Goal: Information Seeking & Learning: Learn about a topic

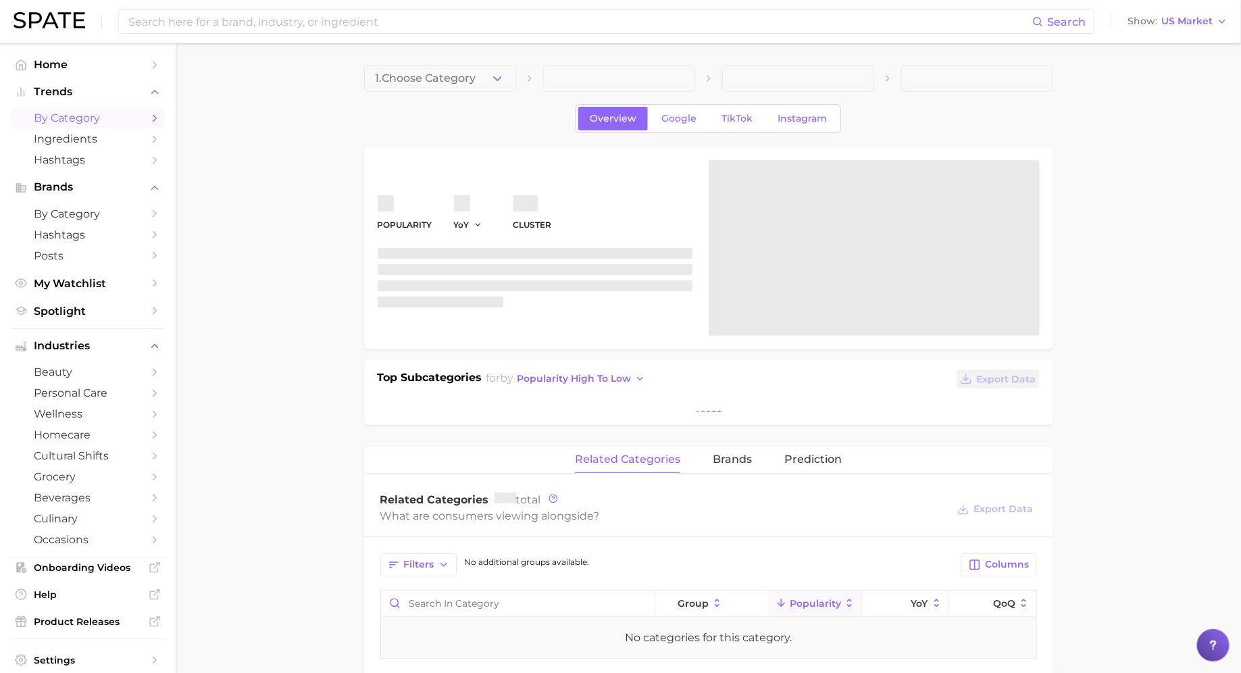
click at [101, 113] on span "by Category" at bounding box center [88, 118] width 108 height 13
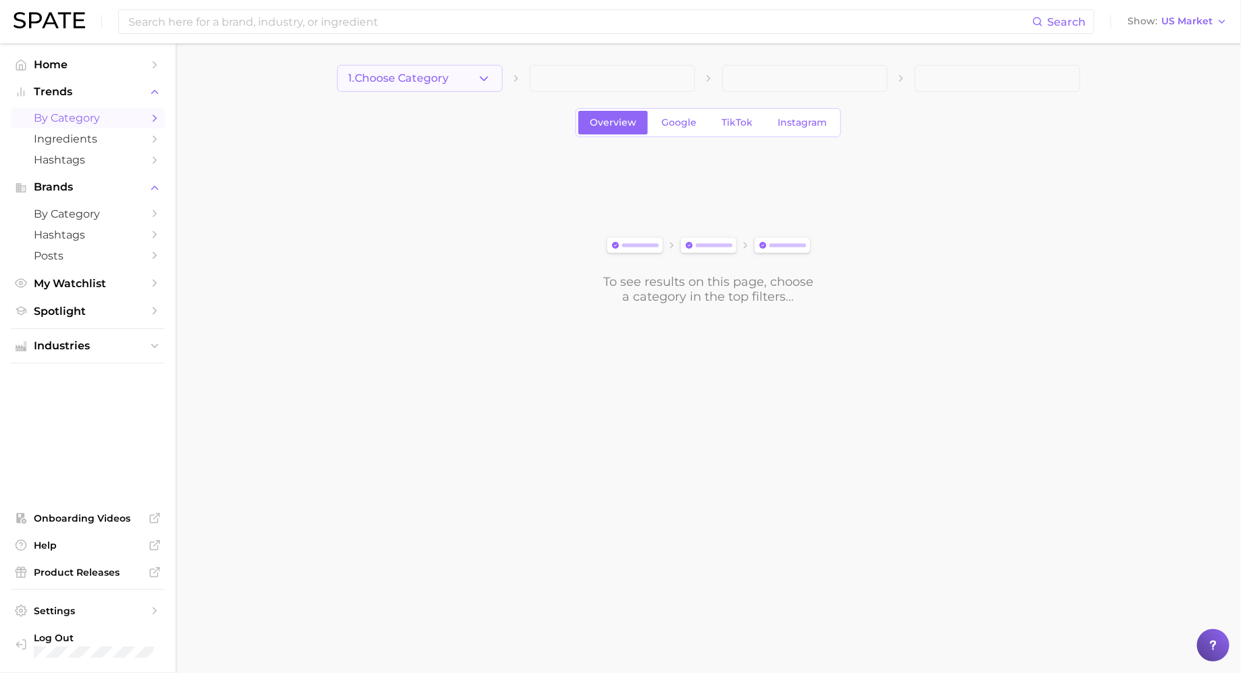
click at [460, 75] on button "1. Choose Category" at bounding box center [420, 78] width 166 height 27
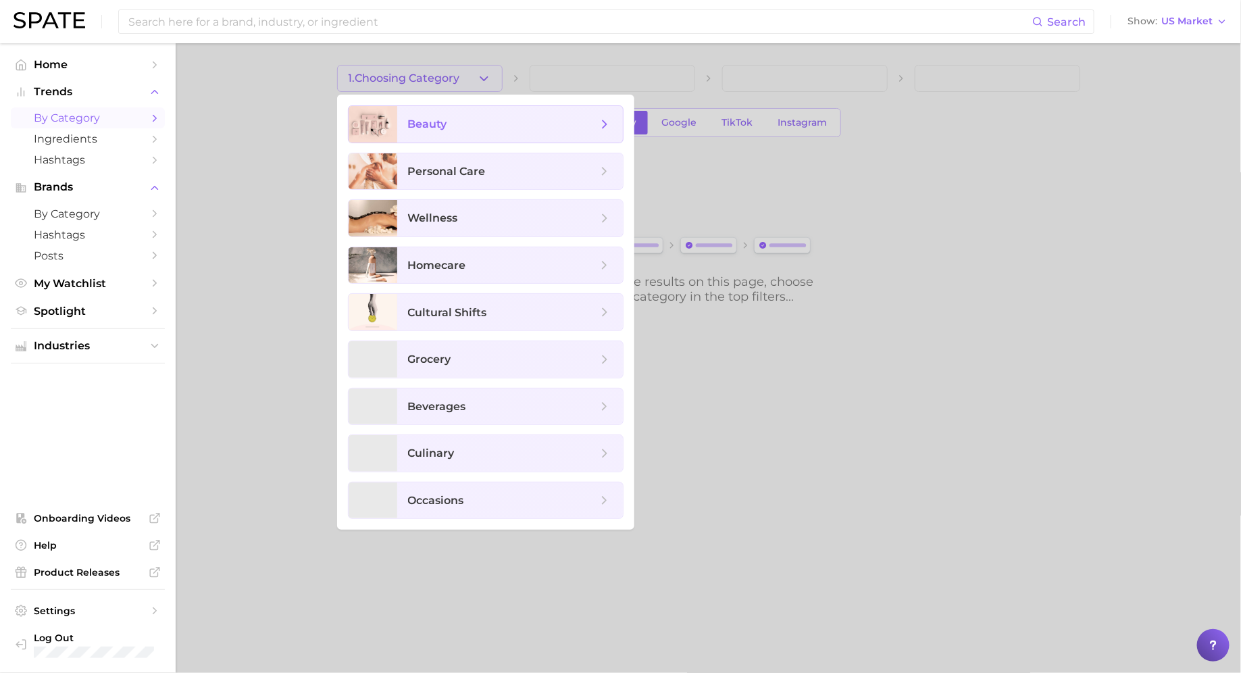
click at [447, 118] on span "beauty" at bounding box center [427, 124] width 39 height 13
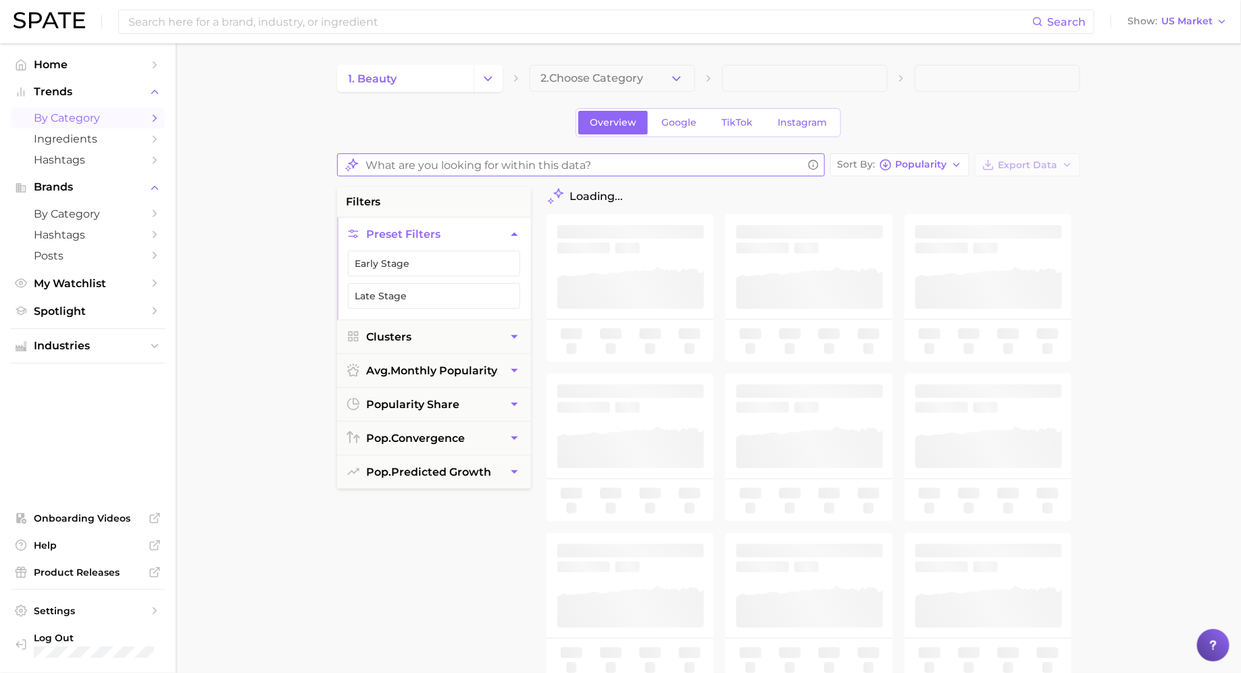
click at [443, 165] on input "What are you looking for within this data?" at bounding box center [584, 165] width 437 height 26
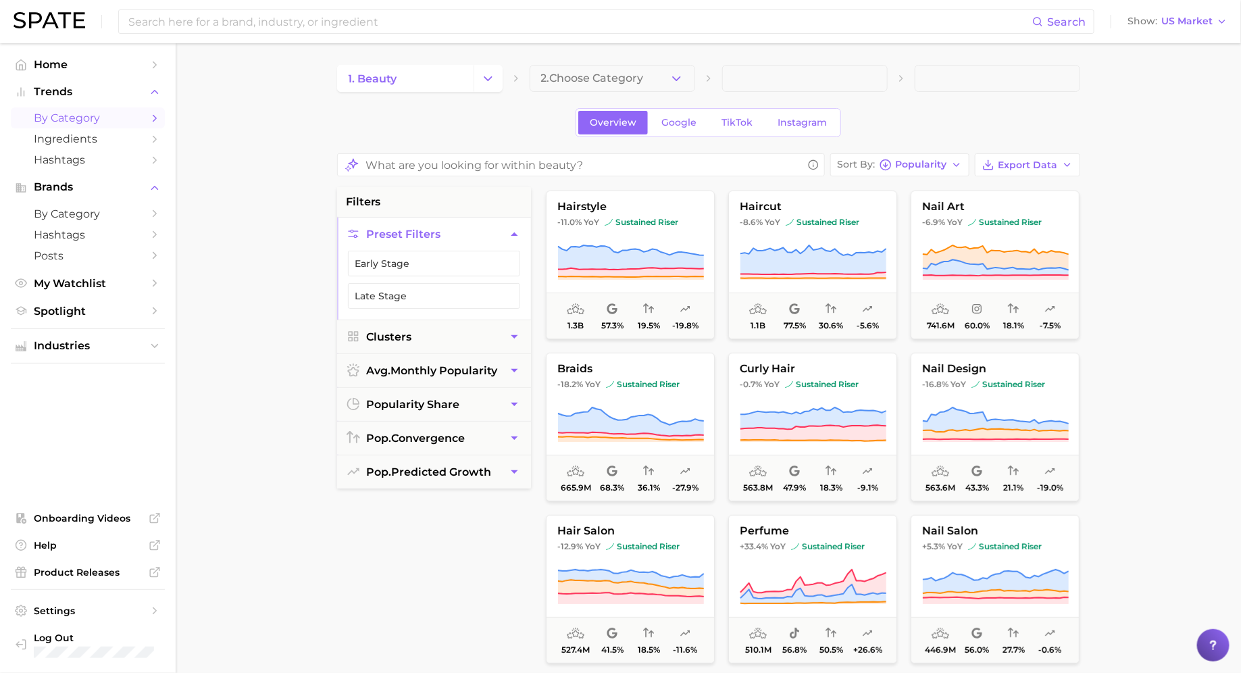
click at [295, 189] on main "1. beauty 2. Choose Category Overview Google TikTok Instagram Sort By Popularit…" at bounding box center [709, 557] width 1066 height 1029
click at [850, 168] on span "Sort By" at bounding box center [857, 164] width 38 height 7
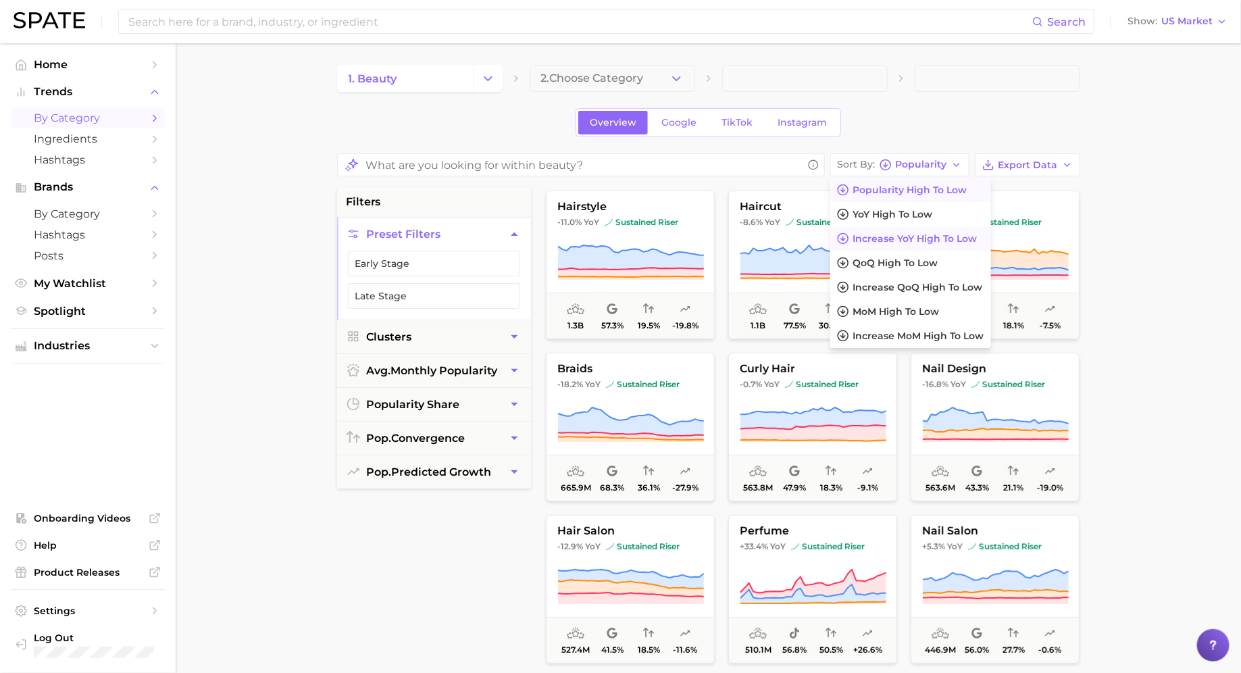
click at [881, 234] on span "Increase YoY high to low" at bounding box center [916, 238] width 124 height 11
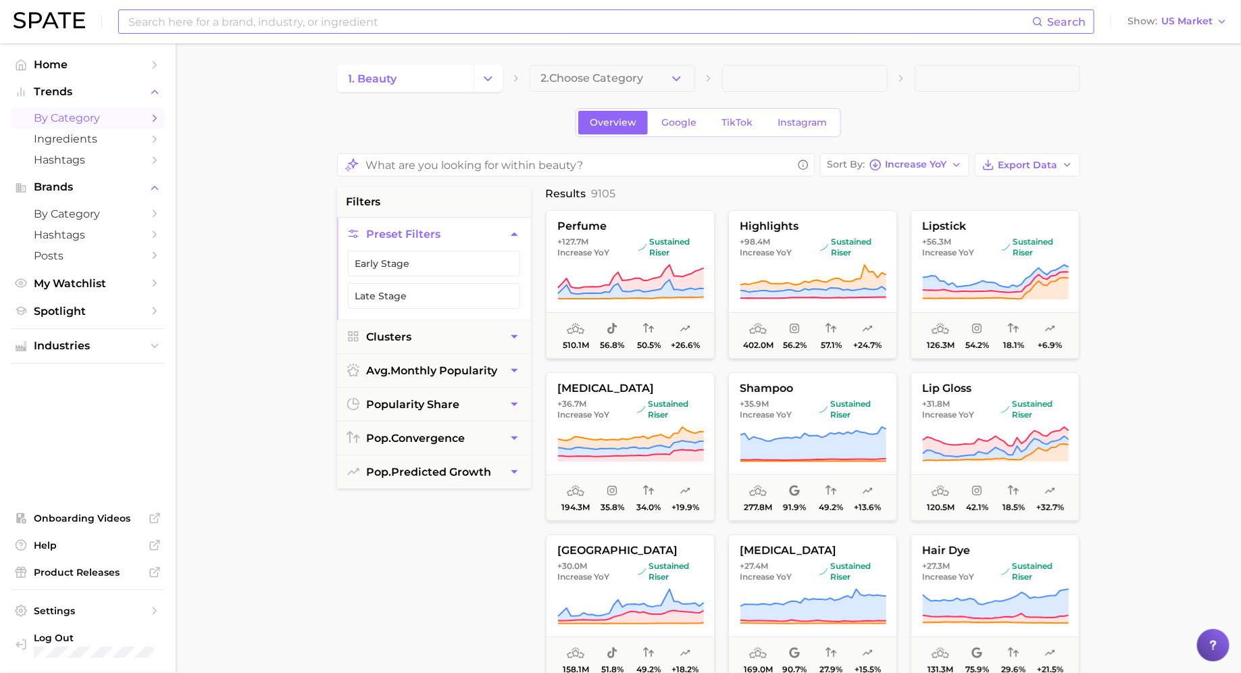
click at [414, 25] on input at bounding box center [580, 21] width 906 height 23
type input "toner"
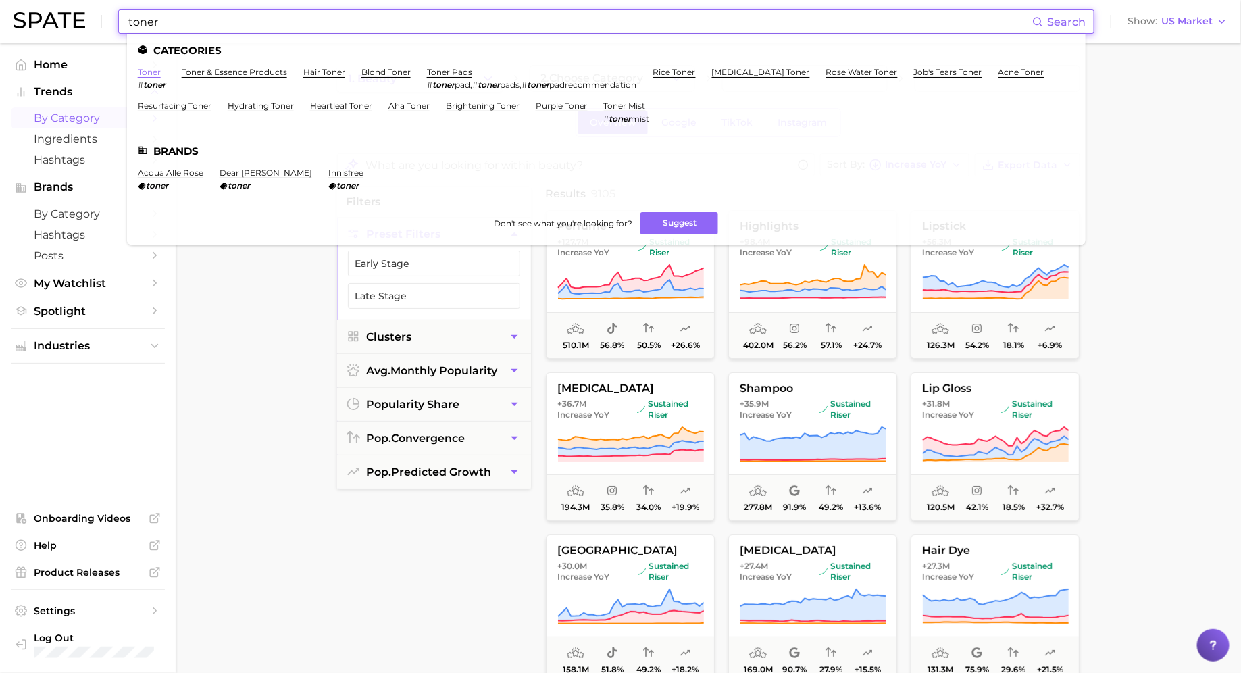
click at [154, 72] on link "toner" at bounding box center [149, 72] width 23 height 10
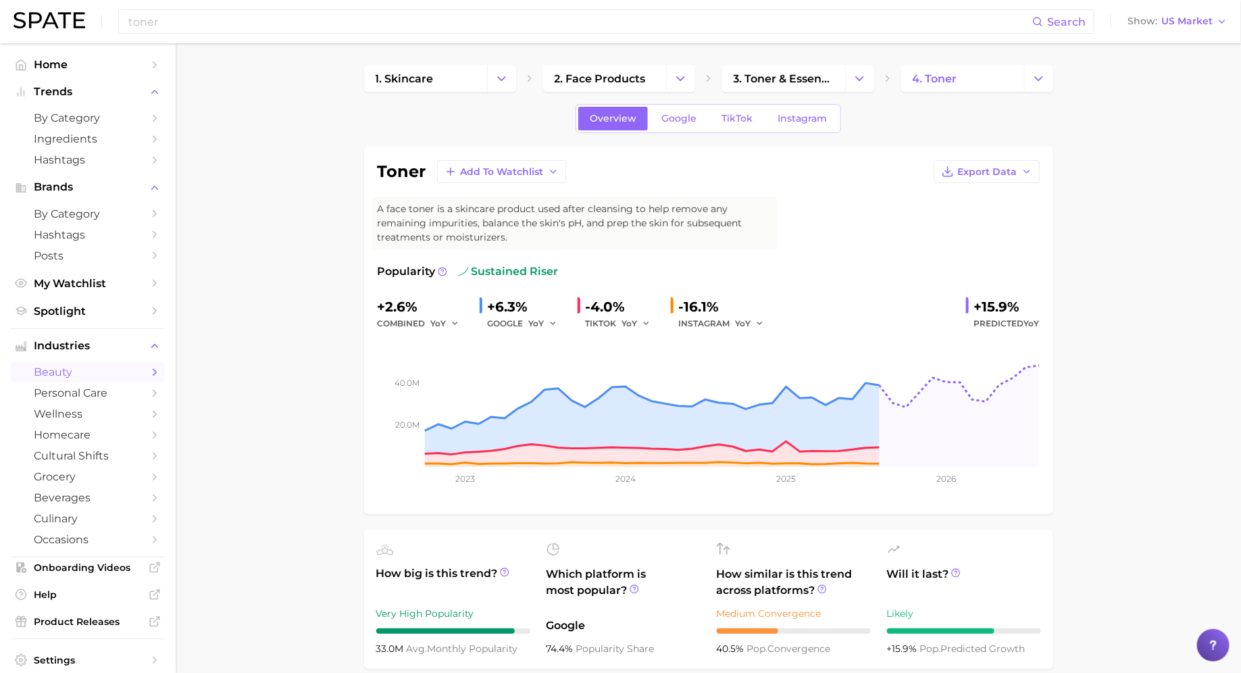
click at [69, 162] on span "Hashtags" at bounding box center [88, 159] width 108 height 13
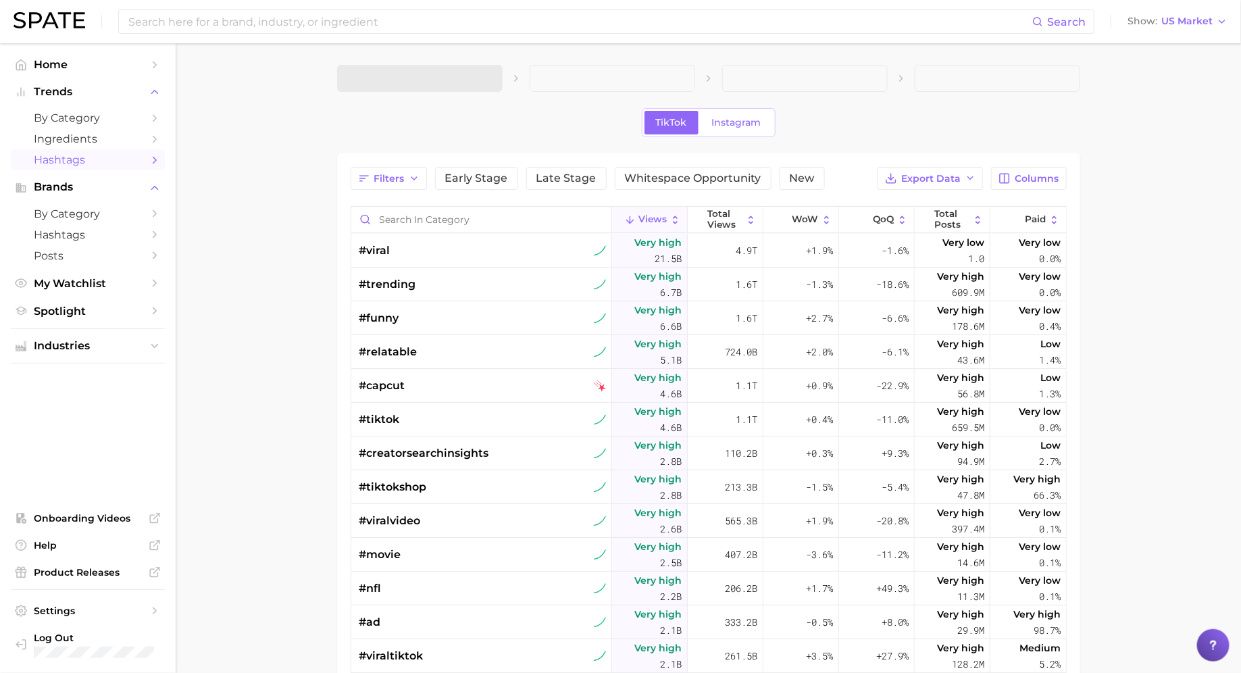
click at [461, 97] on div "TikTok Instagram Filters Early Stage Late Stage Whitespace Opportunity New Expo…" at bounding box center [708, 479] width 743 height 828
click at [461, 76] on span at bounding box center [420, 78] width 166 height 27
click at [437, 77] on span at bounding box center [420, 78] width 166 height 27
click at [405, 173] on button "Filters" at bounding box center [389, 178] width 76 height 23
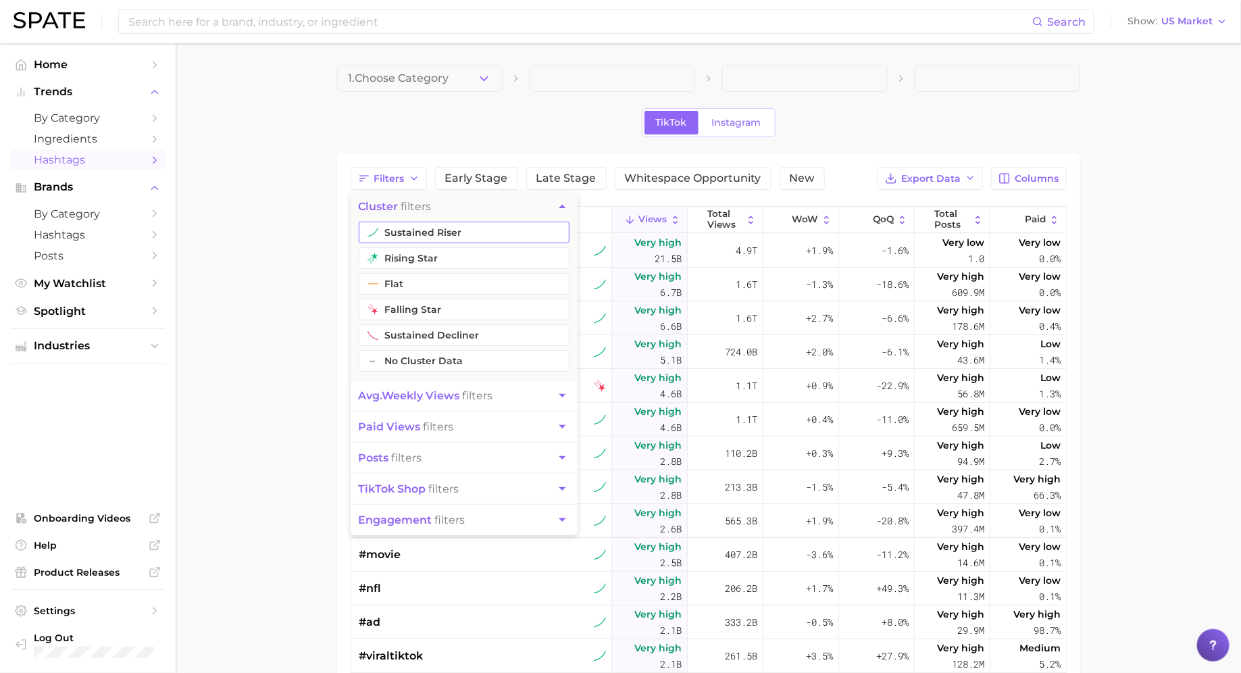
click at [420, 233] on button "sustained riser" at bounding box center [464, 233] width 211 height 22
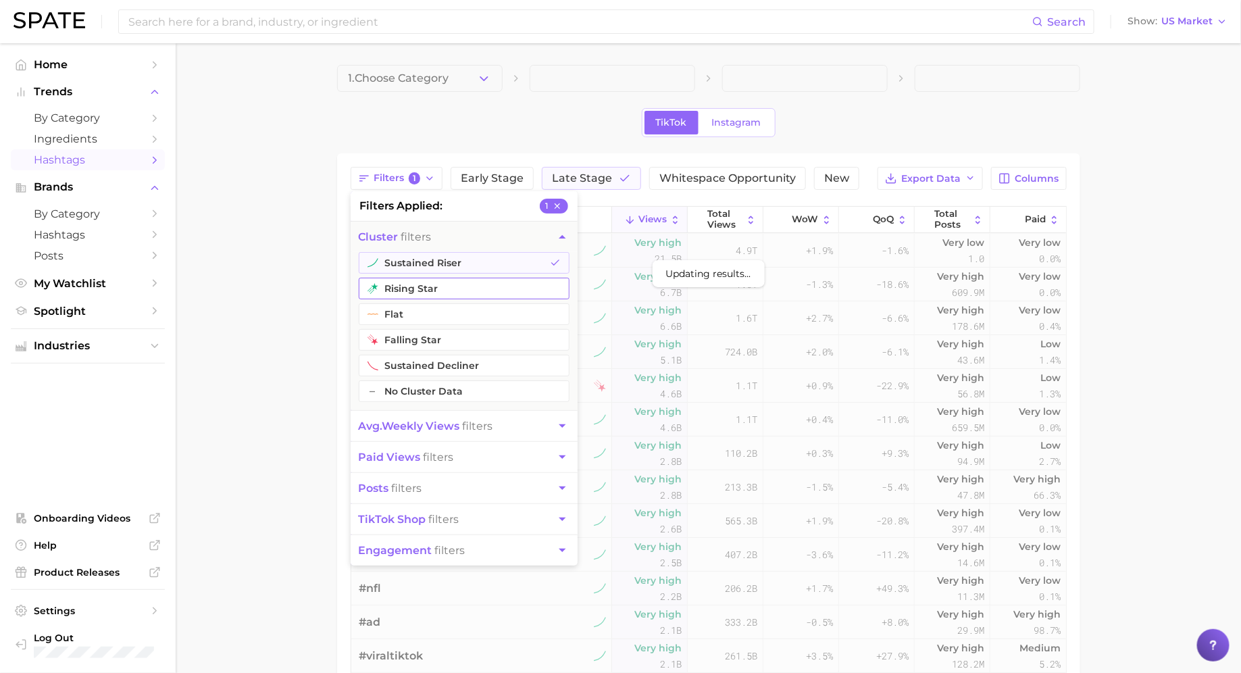
click at [411, 285] on button "rising star" at bounding box center [464, 289] width 211 height 22
click at [426, 427] on span "avg. weekly views" at bounding box center [409, 426] width 101 height 13
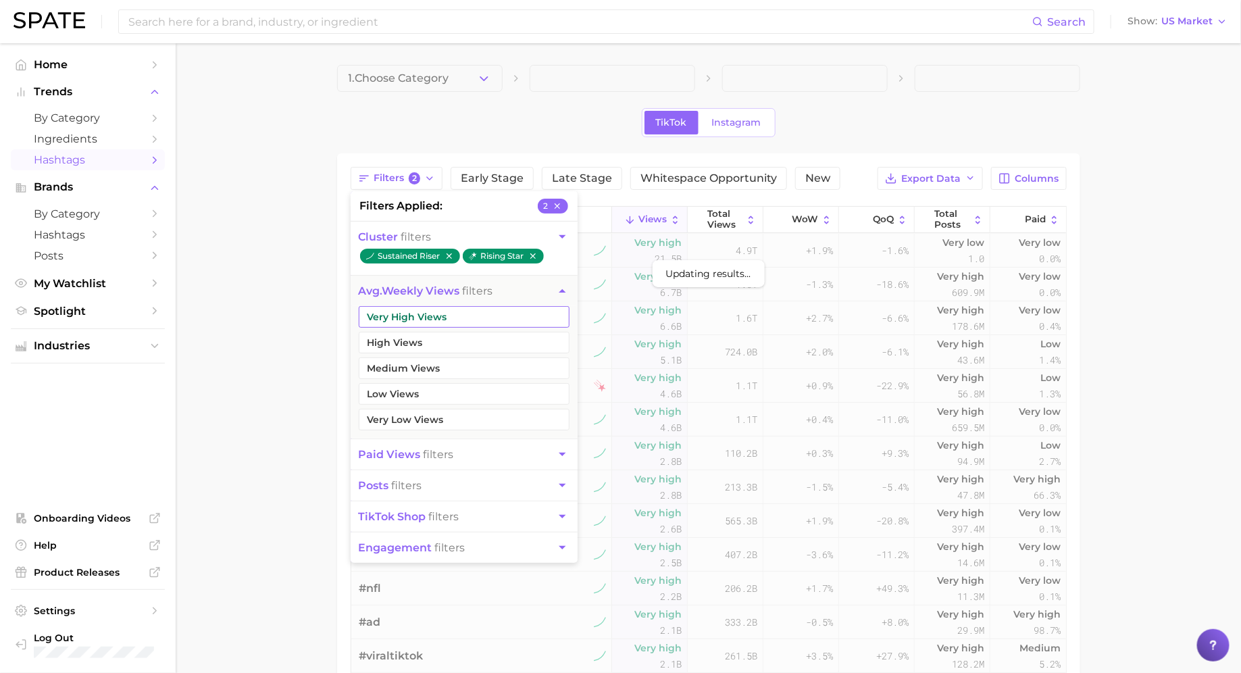
click at [424, 307] on button "Very High Views" at bounding box center [464, 317] width 211 height 22
click at [424, 351] on button "High Views" at bounding box center [464, 343] width 211 height 22
click at [424, 366] on button "Medium Views" at bounding box center [464, 368] width 211 height 22
click at [416, 485] on span "posts filters" at bounding box center [391, 485] width 64 height 13
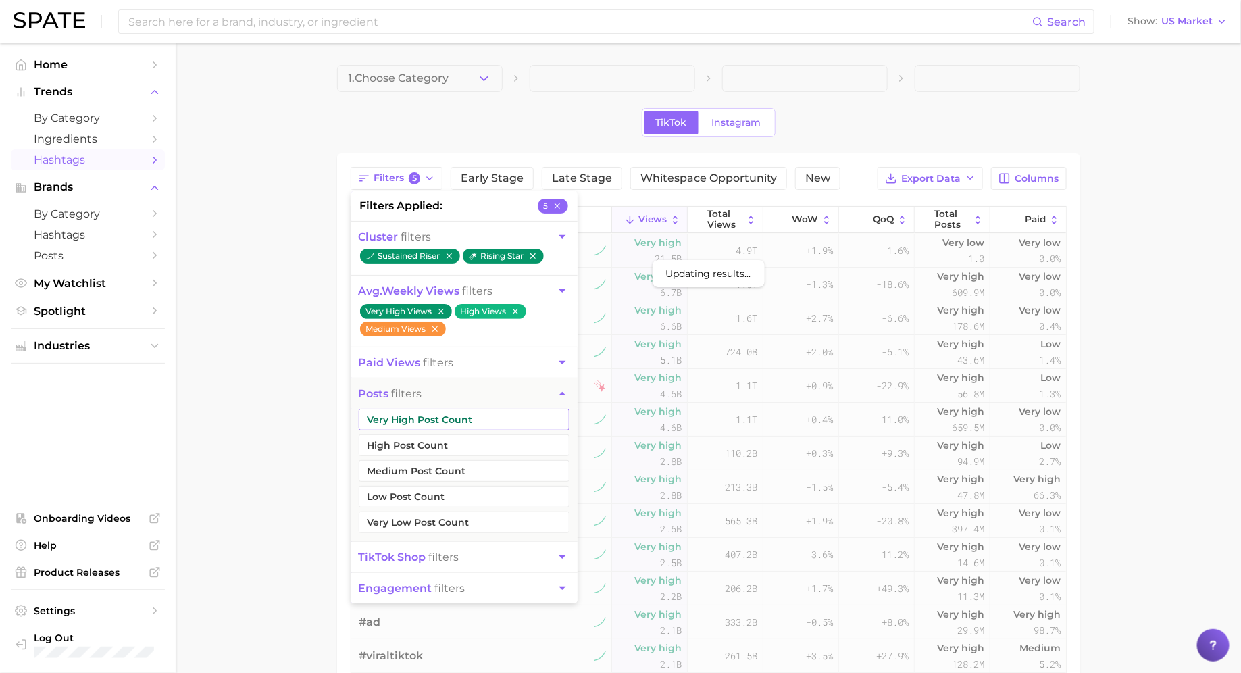
click at [414, 413] on button "Very High Post Count" at bounding box center [464, 420] width 211 height 22
click at [414, 440] on button "High Post Count" at bounding box center [464, 446] width 211 height 22
click at [412, 465] on button "Medium Post Count" at bounding box center [464, 471] width 211 height 22
click at [351, 170] on button "Filters 8" at bounding box center [397, 178] width 93 height 23
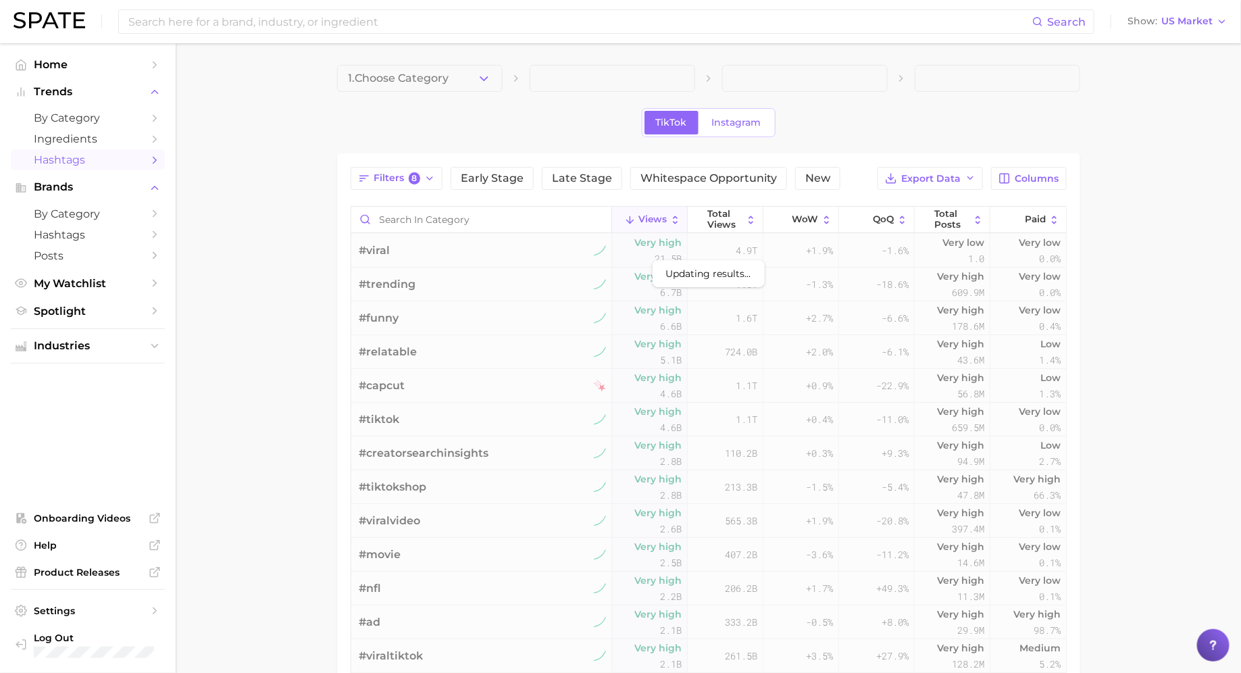
click at [444, 97] on div "1. Choose Category TikTok Instagram Filters 8 Early Stage Late Stage Whitespace…" at bounding box center [708, 479] width 743 height 828
click at [444, 91] on button "1. Choose Category" at bounding box center [420, 78] width 166 height 27
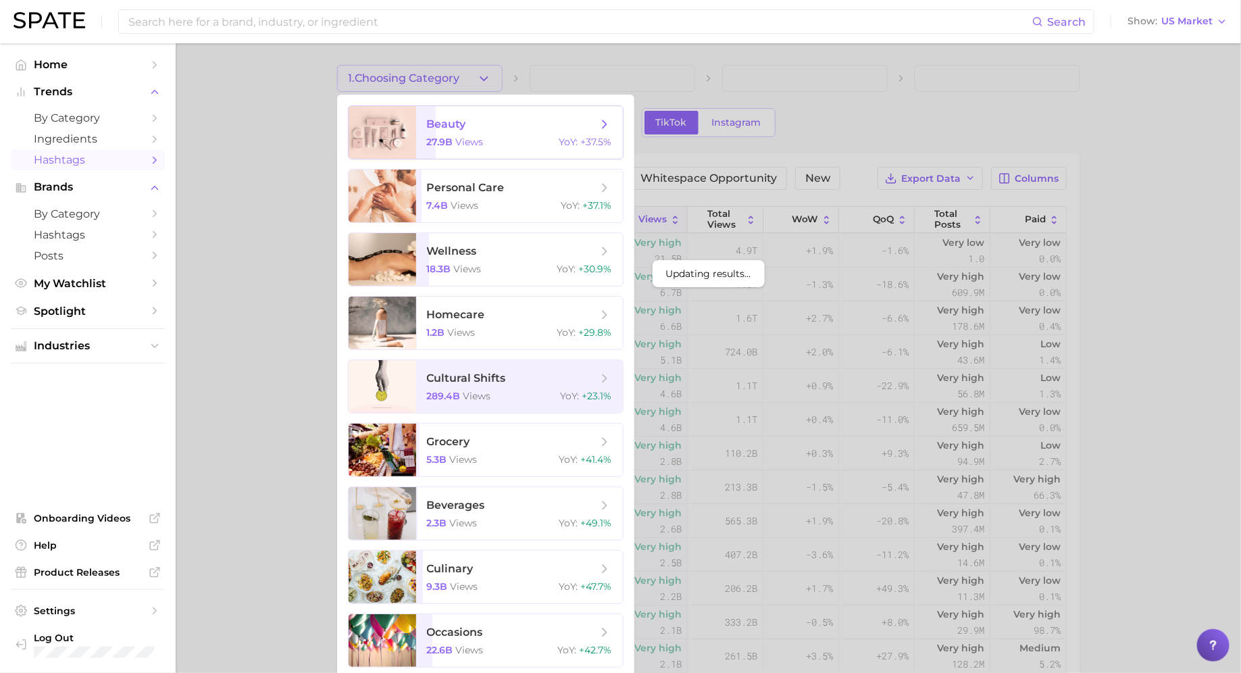
click at [461, 153] on span "beauty 27.9b views YoY : +37.5%" at bounding box center [519, 132] width 207 height 53
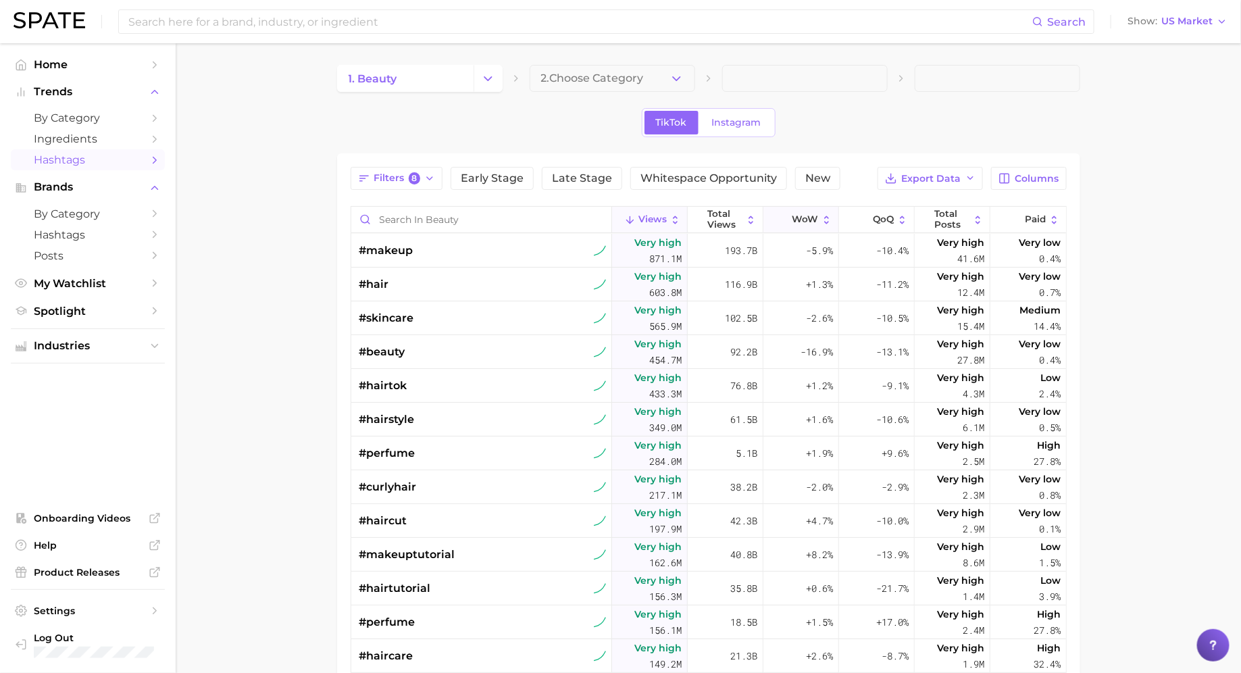
click at [789, 215] on icon at bounding box center [783, 219] width 11 height 11
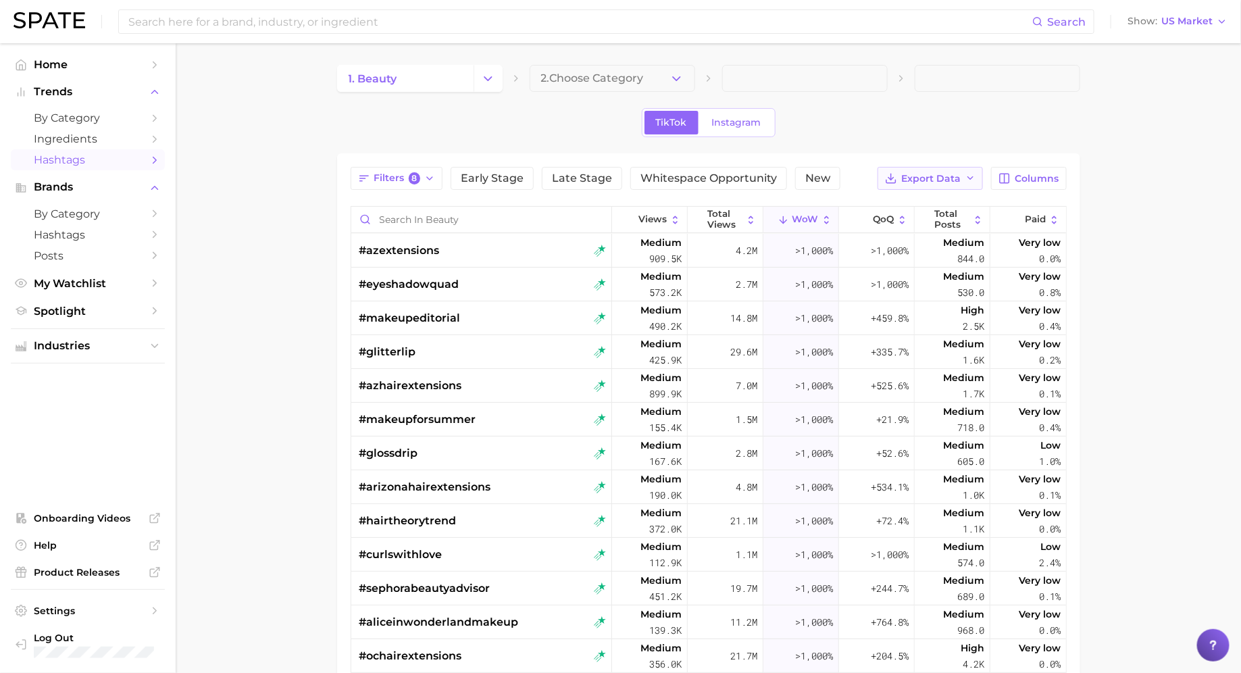
click at [914, 180] on span "Export Data" at bounding box center [931, 178] width 59 height 11
click at [906, 203] on span "Table Data CSV" at bounding box center [895, 203] width 74 height 11
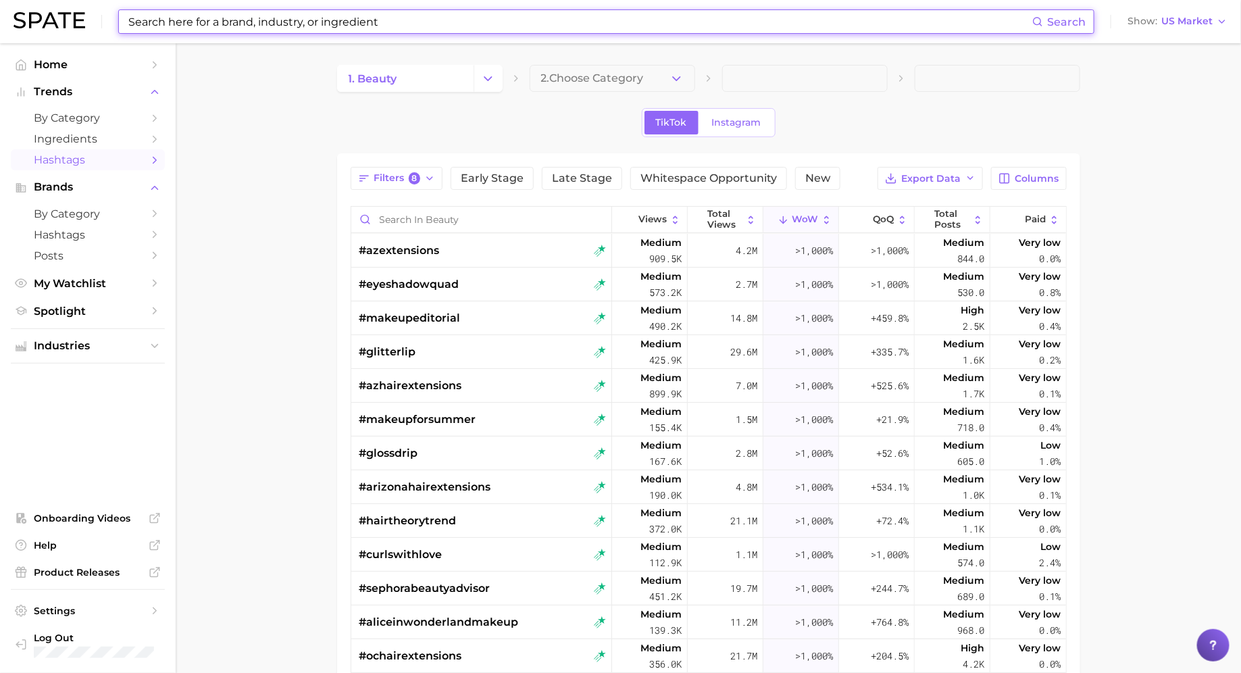
click at [337, 20] on input at bounding box center [580, 21] width 906 height 23
click at [672, 199] on div "Filters 8 Early Stage Late Stage Whitespace Opportunity New Export Data Columns…" at bounding box center [709, 523] width 716 height 712
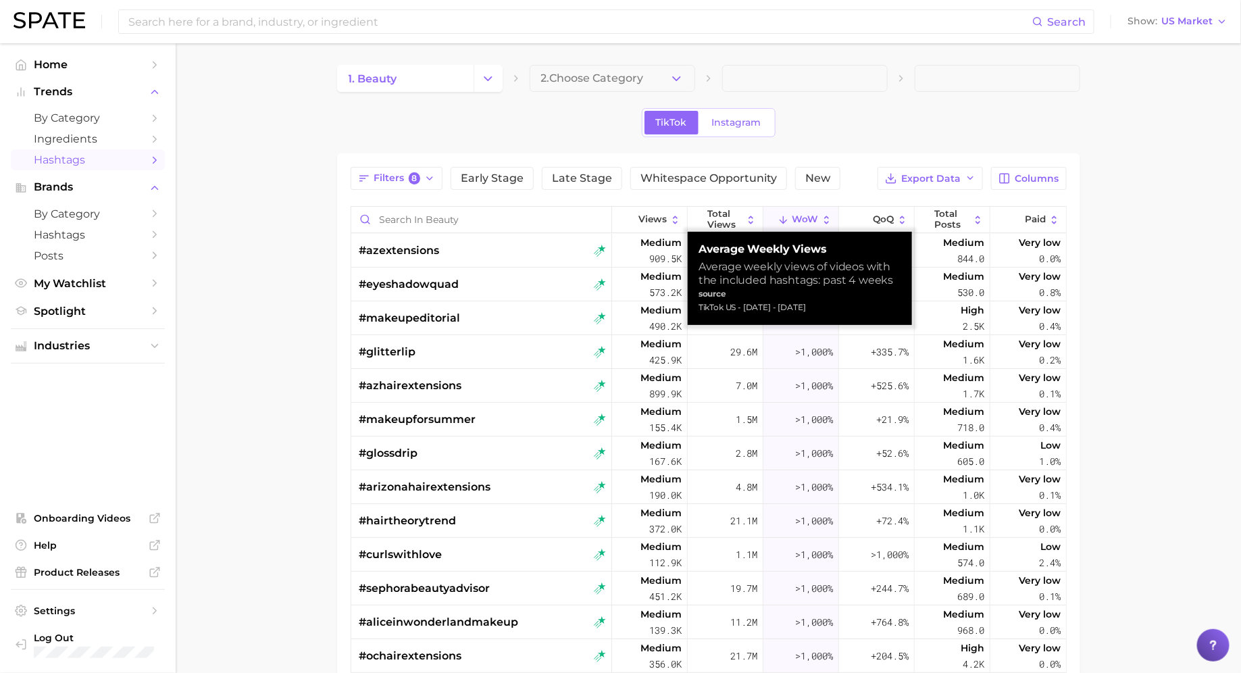
click at [745, 307] on div "TikTok US - Oct 12, 2025 - Sep 14, 2025" at bounding box center [800, 308] width 203 height 14
copy div "TikTok US - Oct 12, 2025 - Sep 14, 2025"
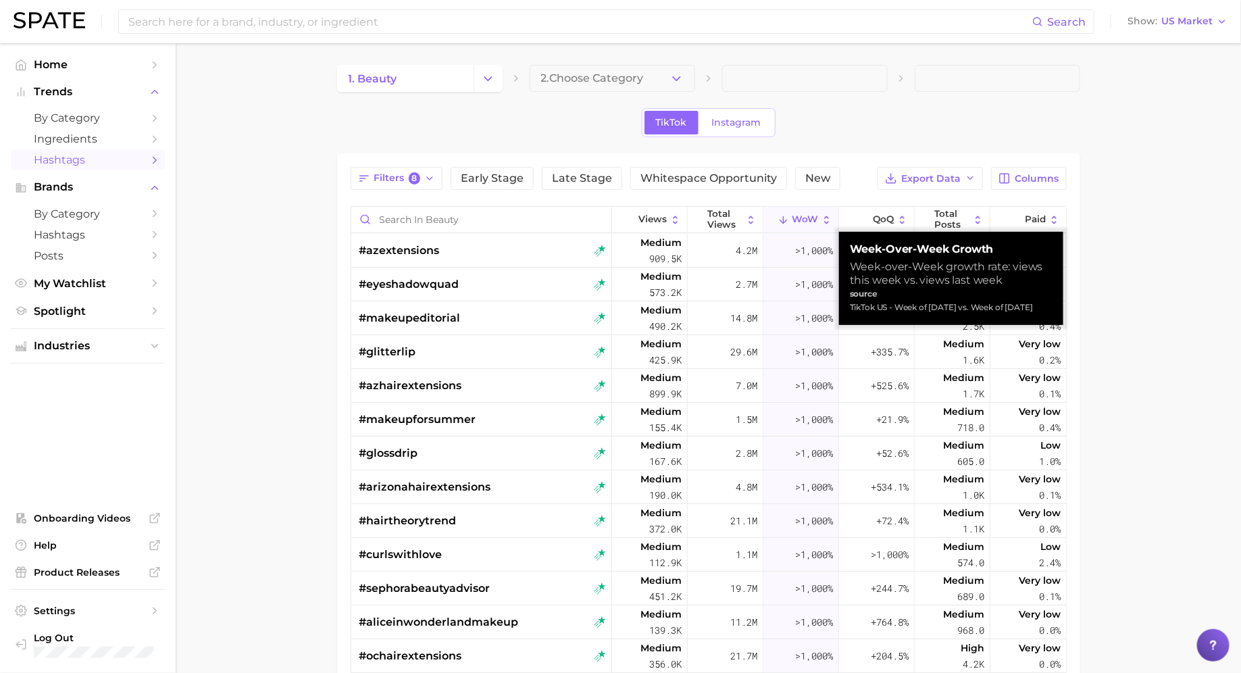
click at [862, 311] on div "TikTok US - Week of Oct 12, 2025 vs. Week of Oct 5, 2025" at bounding box center [951, 308] width 203 height 14
copy div "TikTok US - Week of Oct 12, 2025 vs. Week of Oct 5, 2025"
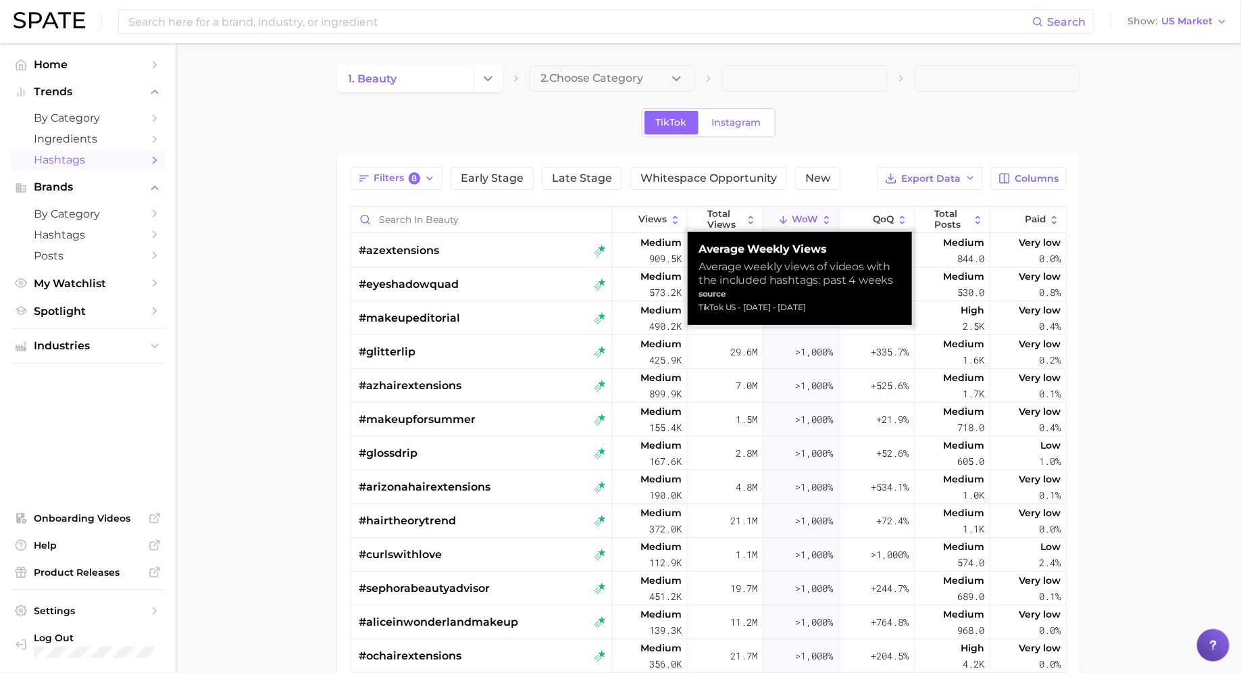
click at [751, 310] on div "TikTok US - Oct 12, 2025 - Sep 14, 2025" at bounding box center [800, 308] width 203 height 14
copy div "TikTok US - Oct 12, 2025 - Sep 14, 2025"
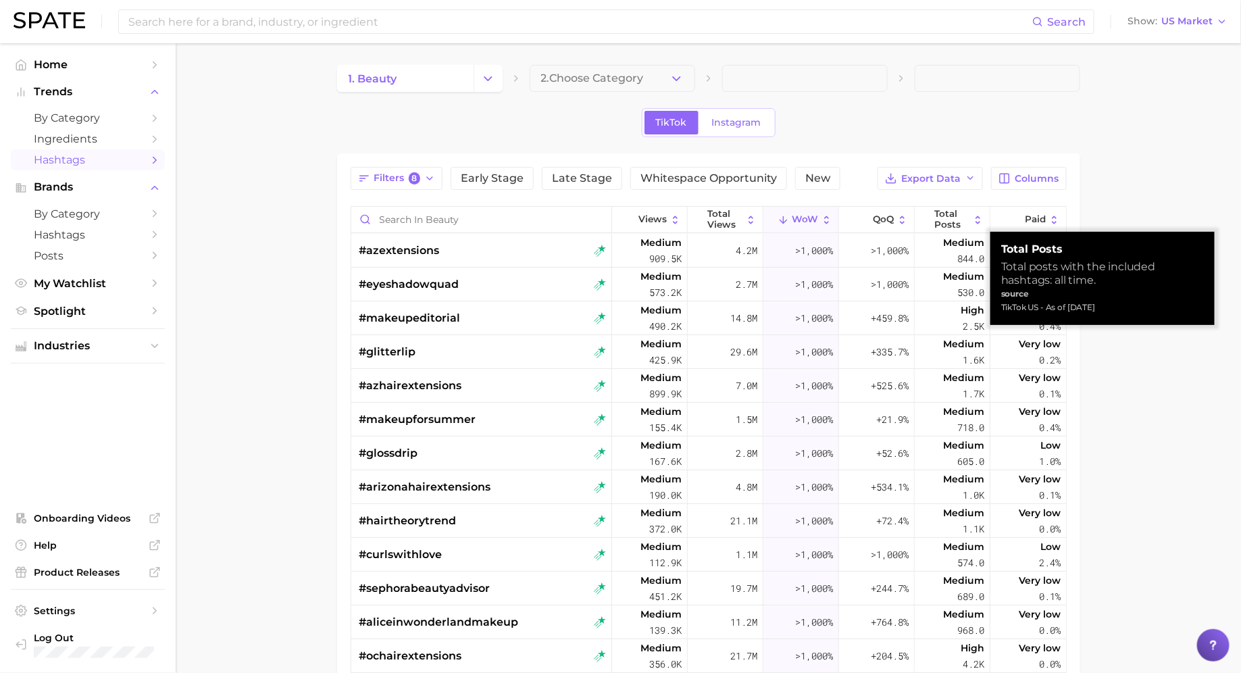
click at [1039, 310] on div "TikTok US - As of Oct 12, 2025" at bounding box center [1102, 308] width 203 height 14
copy div "TikTok US - As of Oct 12, 2025"
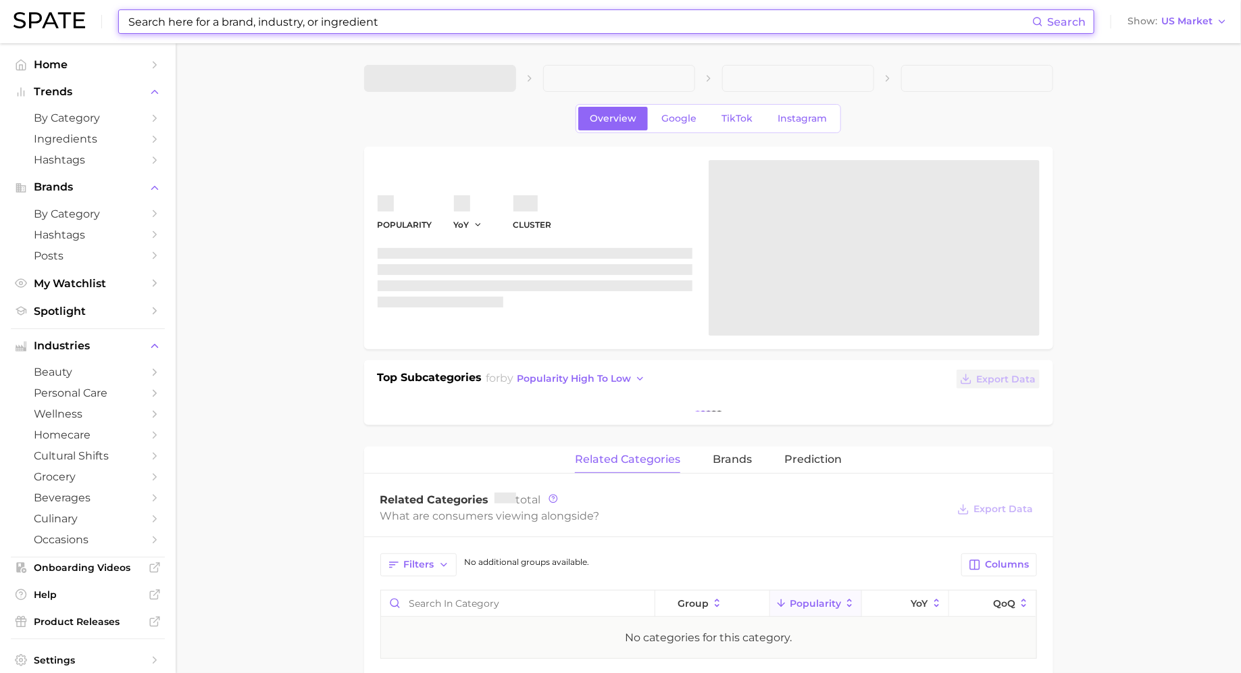
click at [569, 24] on input at bounding box center [580, 21] width 906 height 23
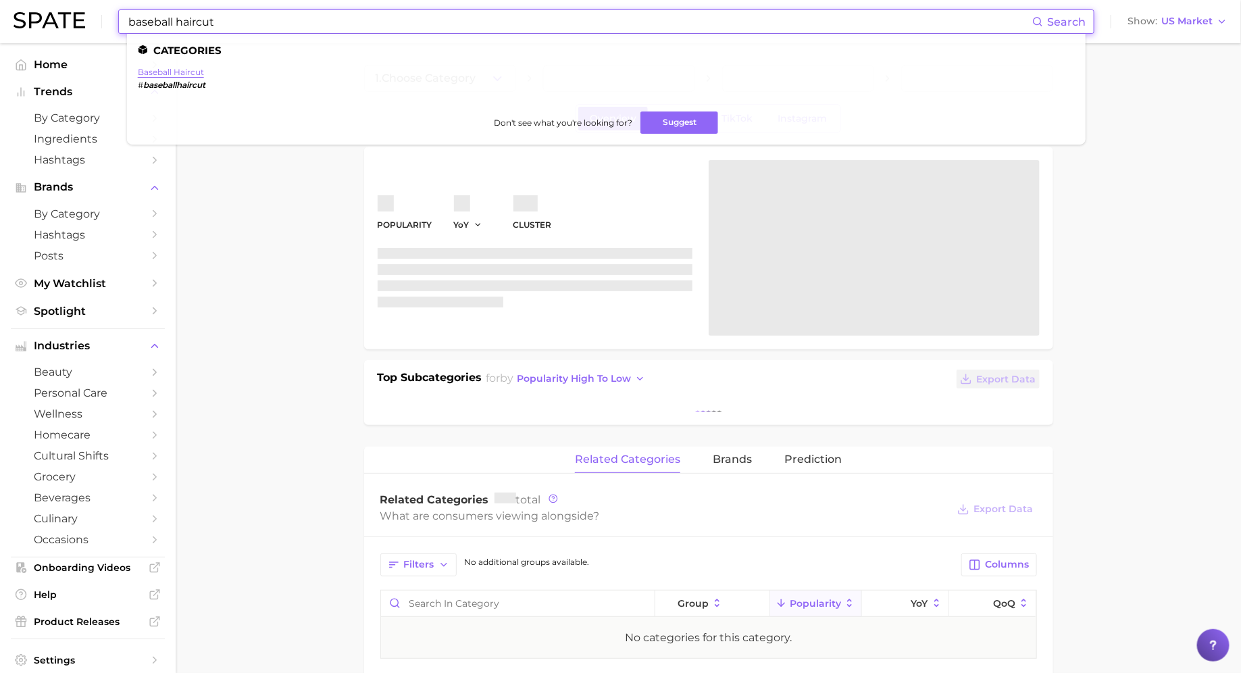
type input "baseball haircut"
click at [175, 71] on link "baseball haircut" at bounding box center [171, 72] width 66 height 10
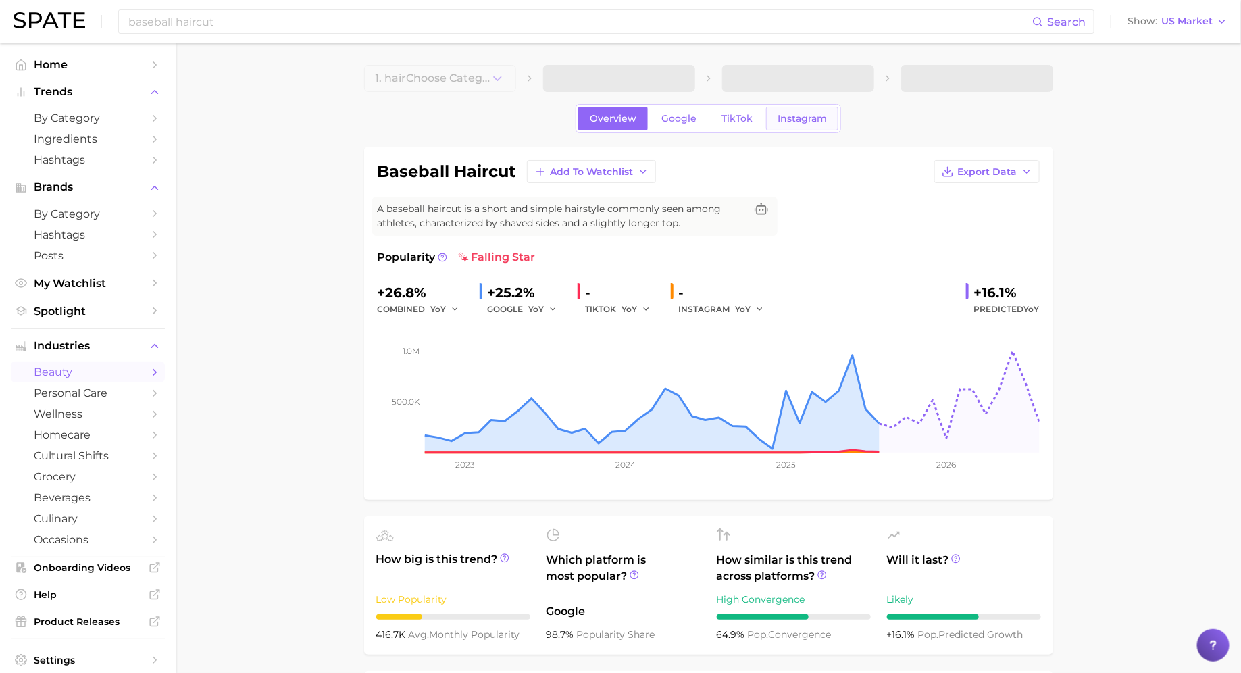
click at [825, 114] on link "Instagram" at bounding box center [802, 119] width 72 height 24
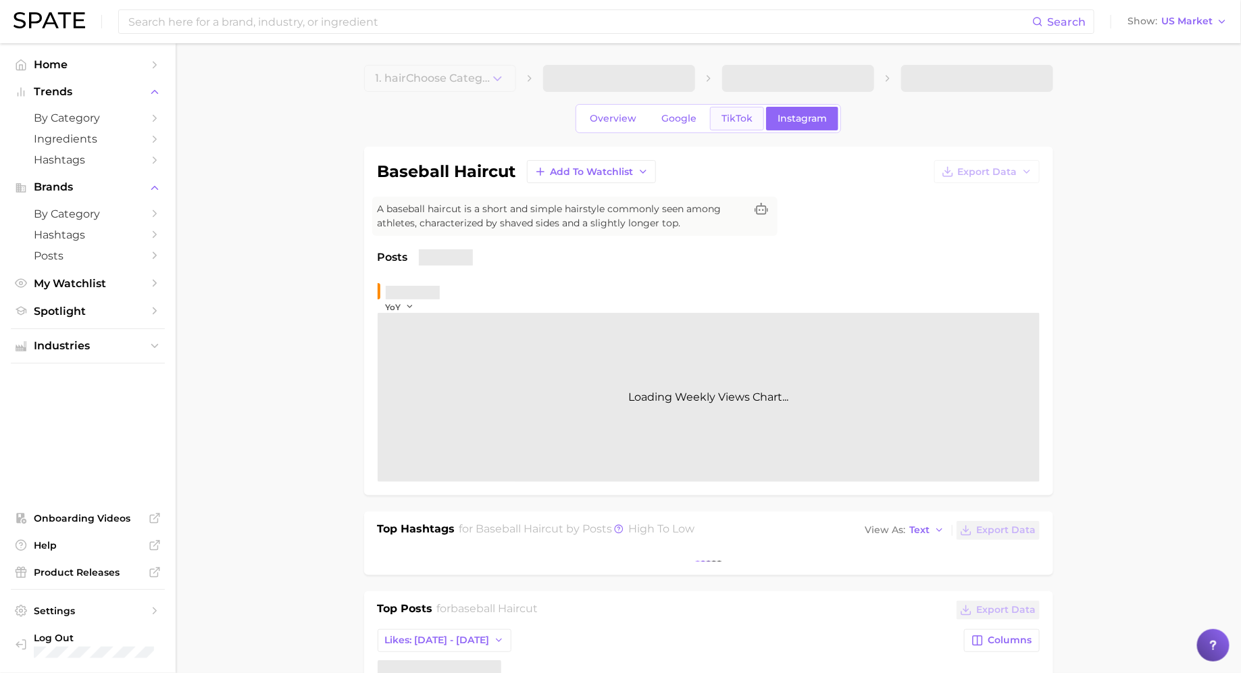
click at [729, 116] on span "TikTok" at bounding box center [737, 118] width 31 height 11
